Goal: Share content

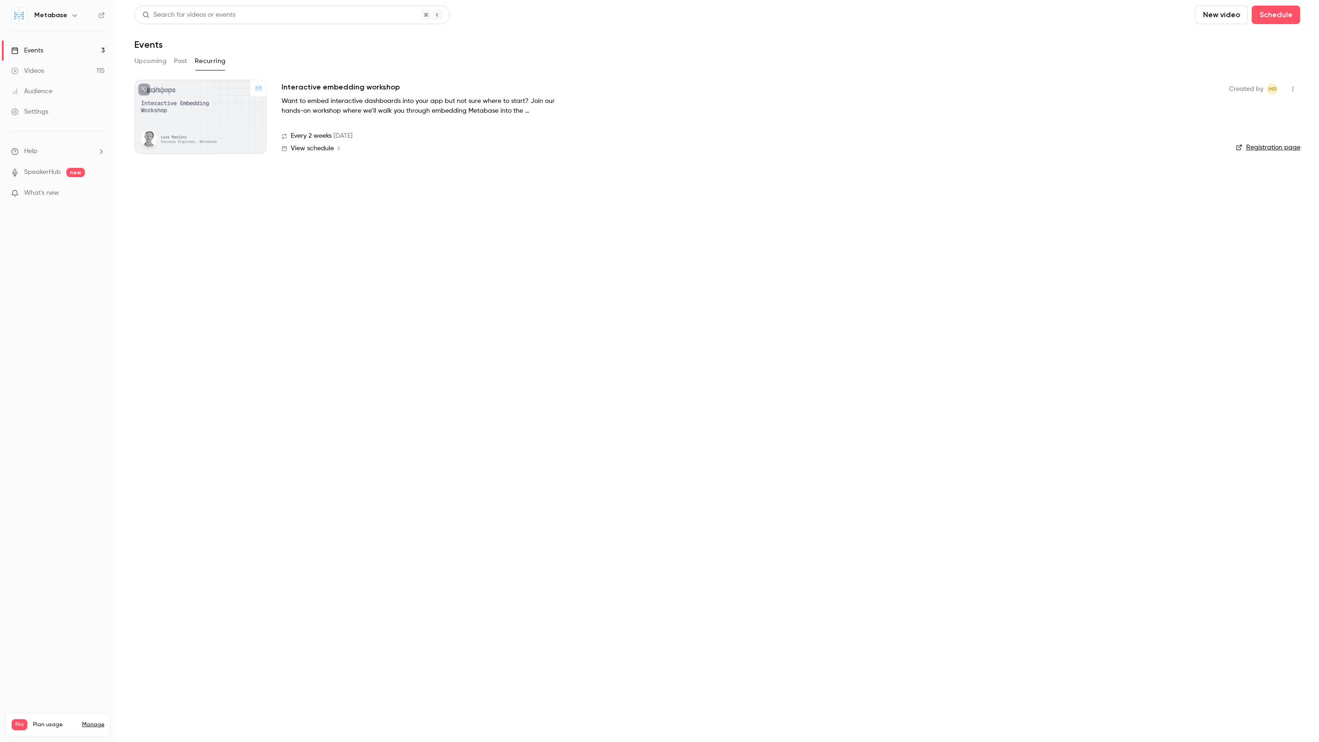
click at [60, 66] on link "Videos 115" at bounding box center [58, 71] width 116 height 20
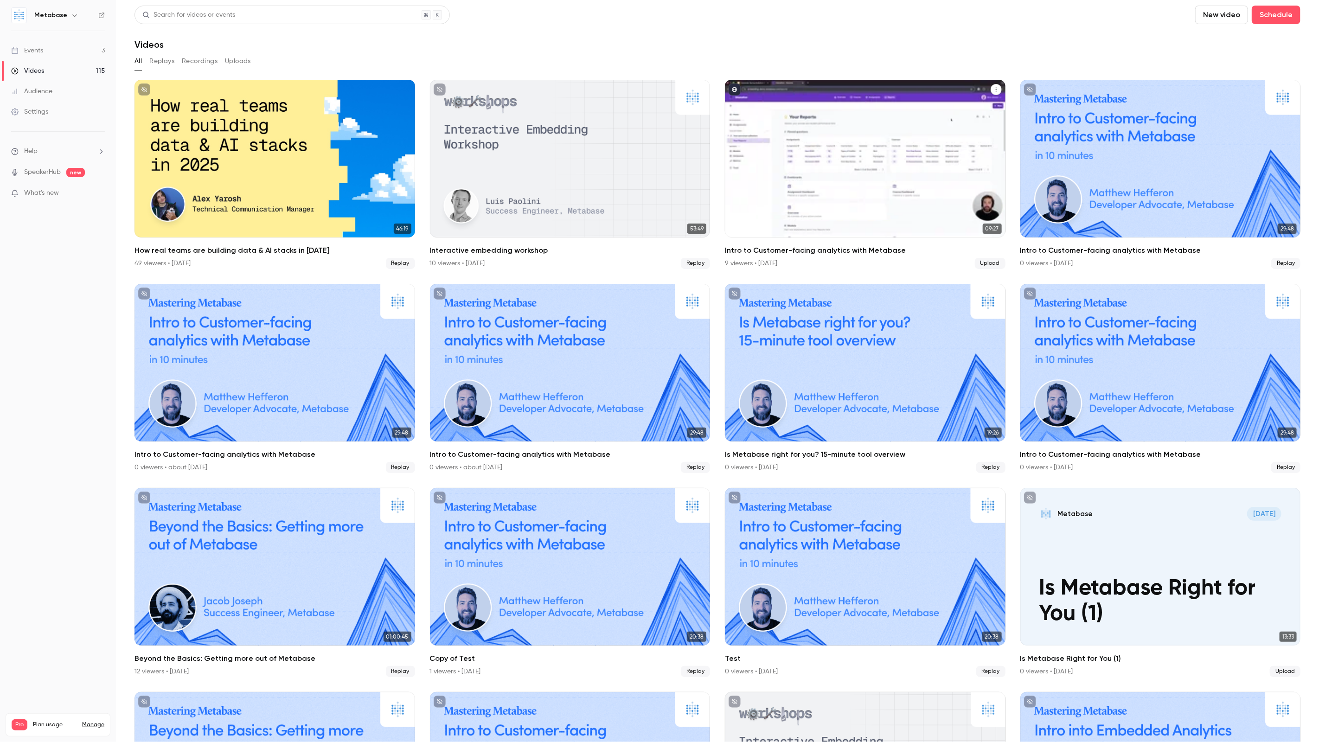
click at [995, 89] on icon "Intro to Customer-facing analytics with Metabase" at bounding box center [996, 90] width 6 height 6
click at [940, 111] on div "Share" at bounding box center [959, 111] width 72 height 9
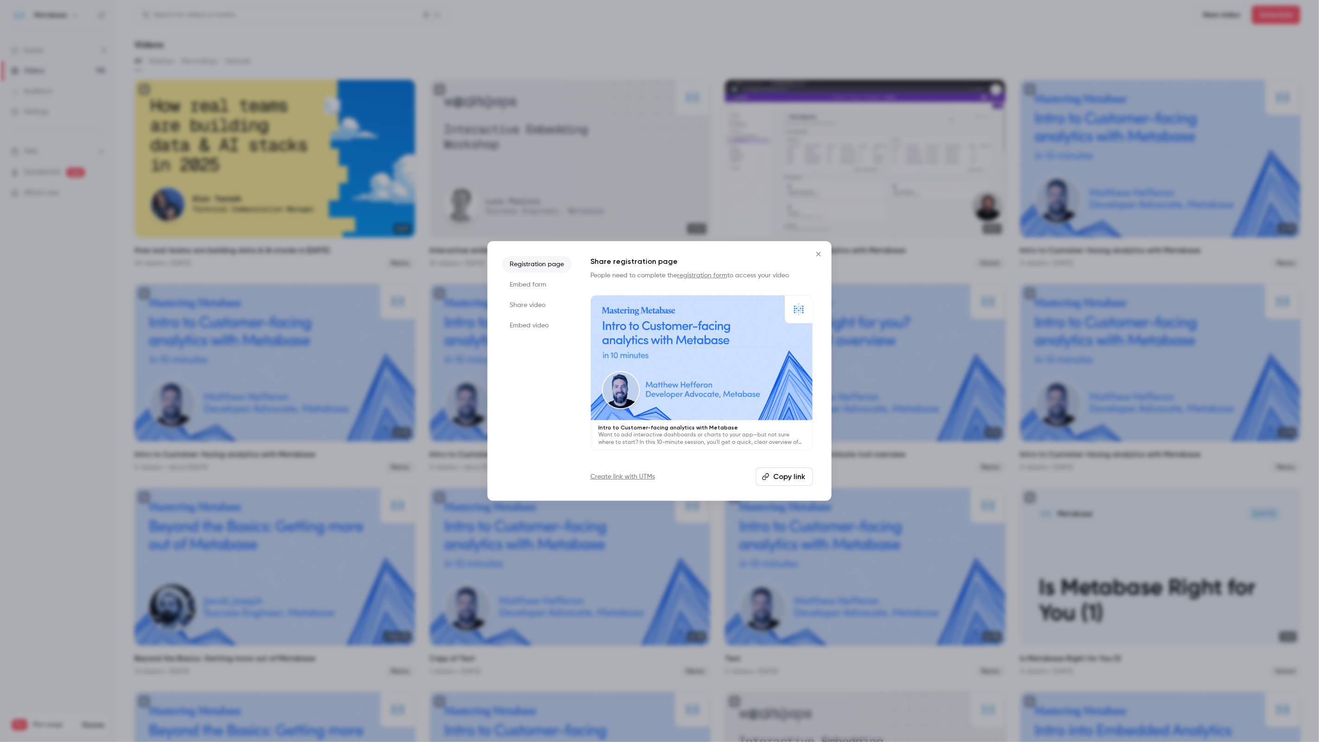
click at [532, 287] on li "Embed form" at bounding box center [537, 284] width 70 height 17
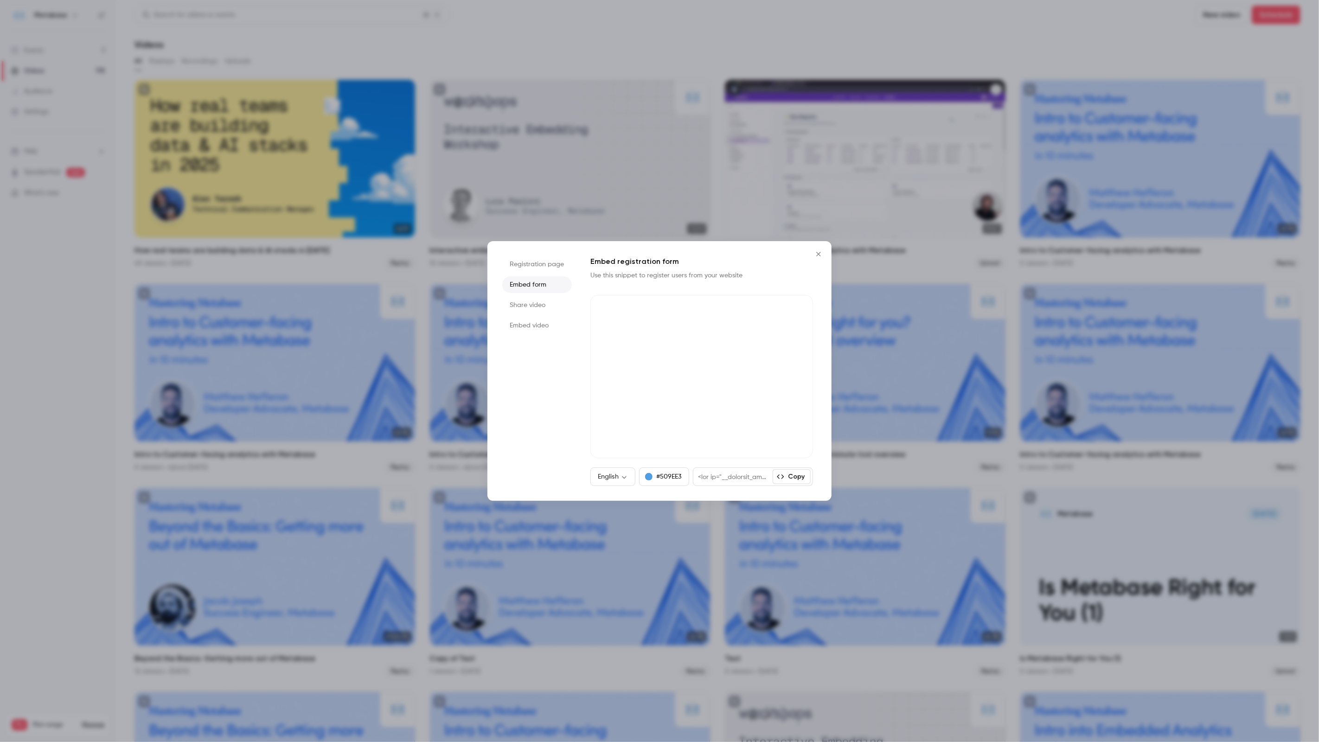
click at [793, 478] on button "Copy" at bounding box center [792, 476] width 38 height 15
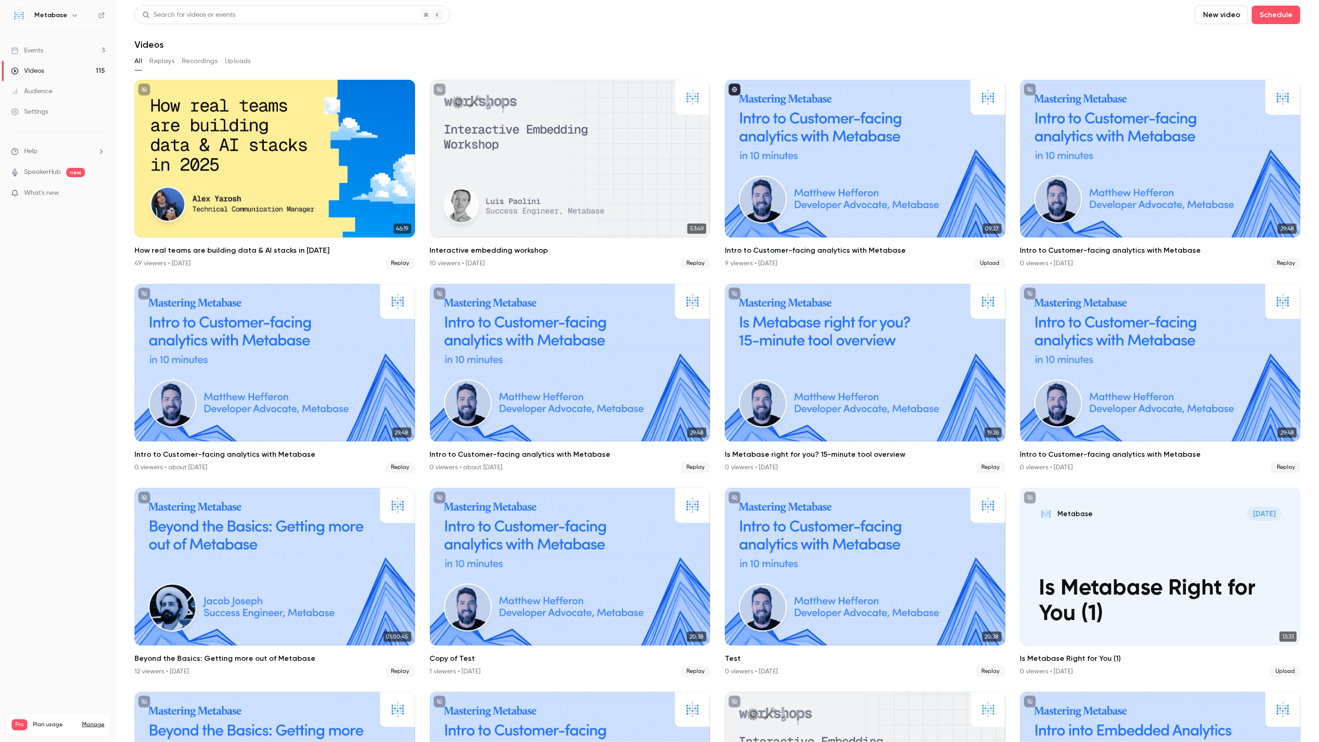
click at [0, 281] on nav "Metabase Events 3 Videos 115 Audience Settings Help SpeakerHub new What's new P…" at bounding box center [58, 371] width 116 height 742
